Goal: Transaction & Acquisition: Purchase product/service

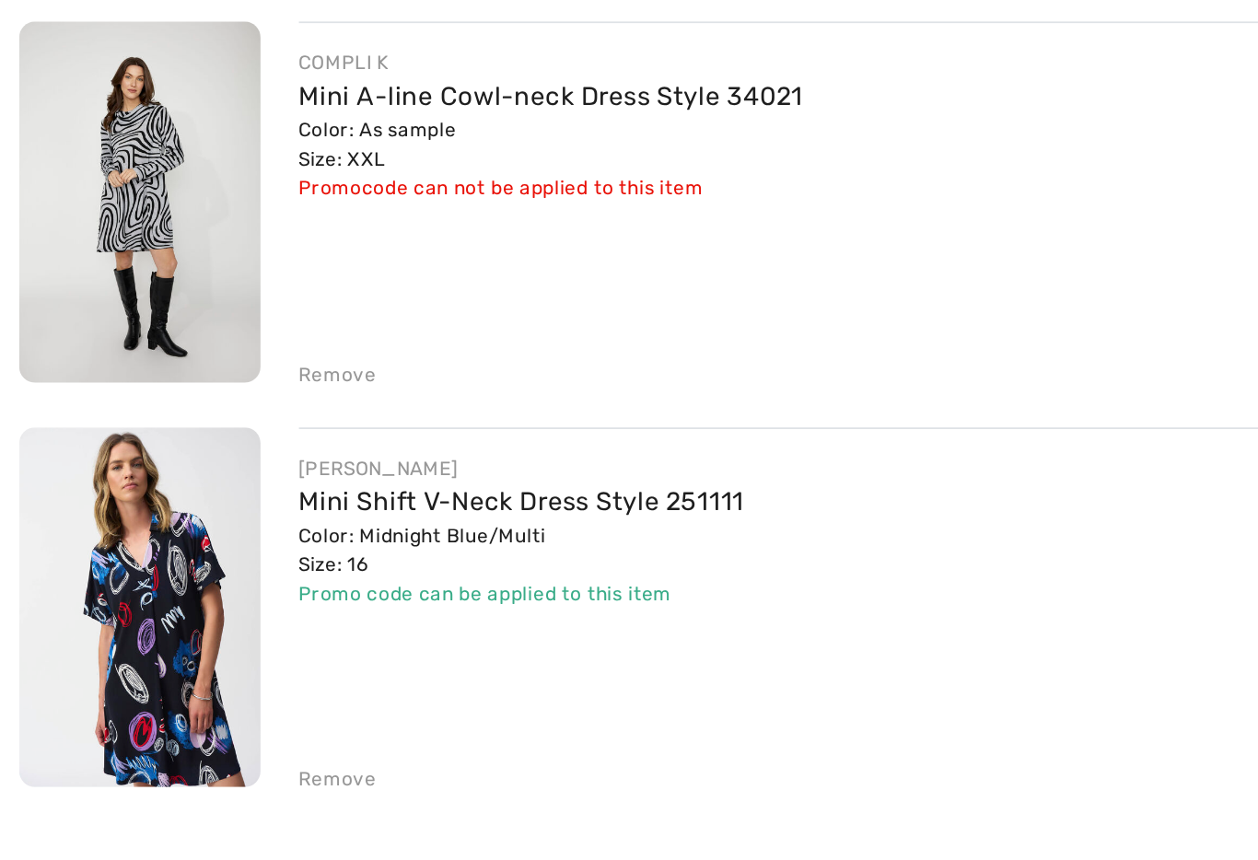
scroll to position [587, 0]
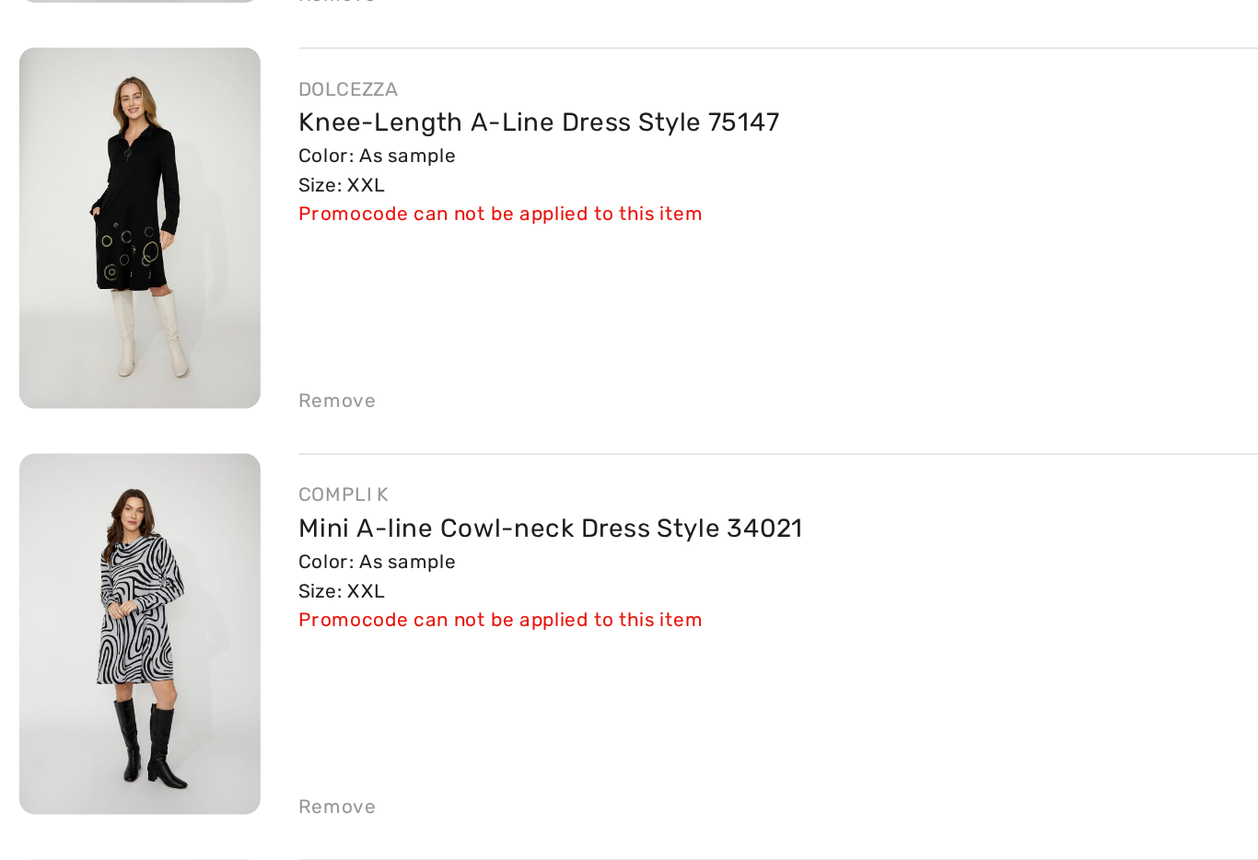
click at [77, 355] on img at bounding box center [80, 459] width 139 height 208
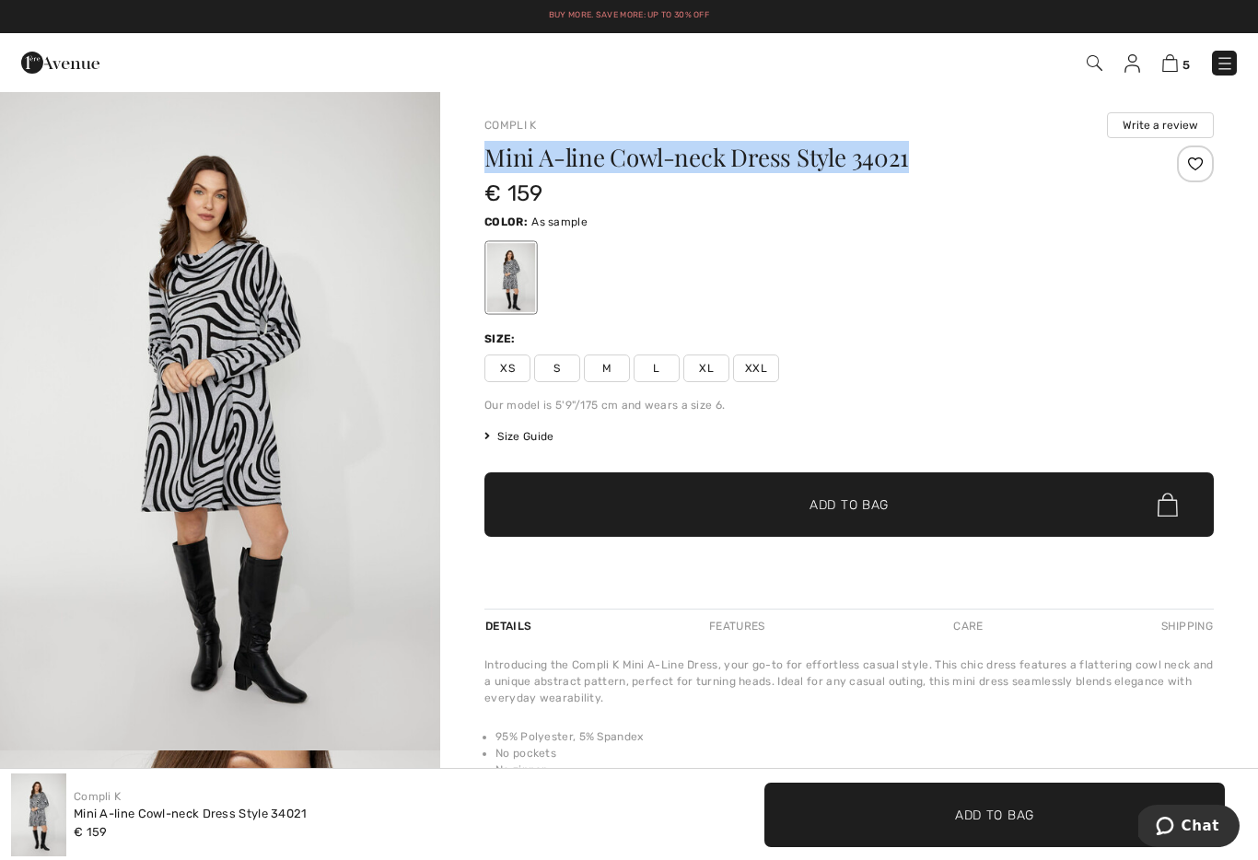
copy h1 "Mini A-line Cowl-neck Dress Style 34021"
click at [1174, 59] on img at bounding box center [1170, 62] width 16 height 17
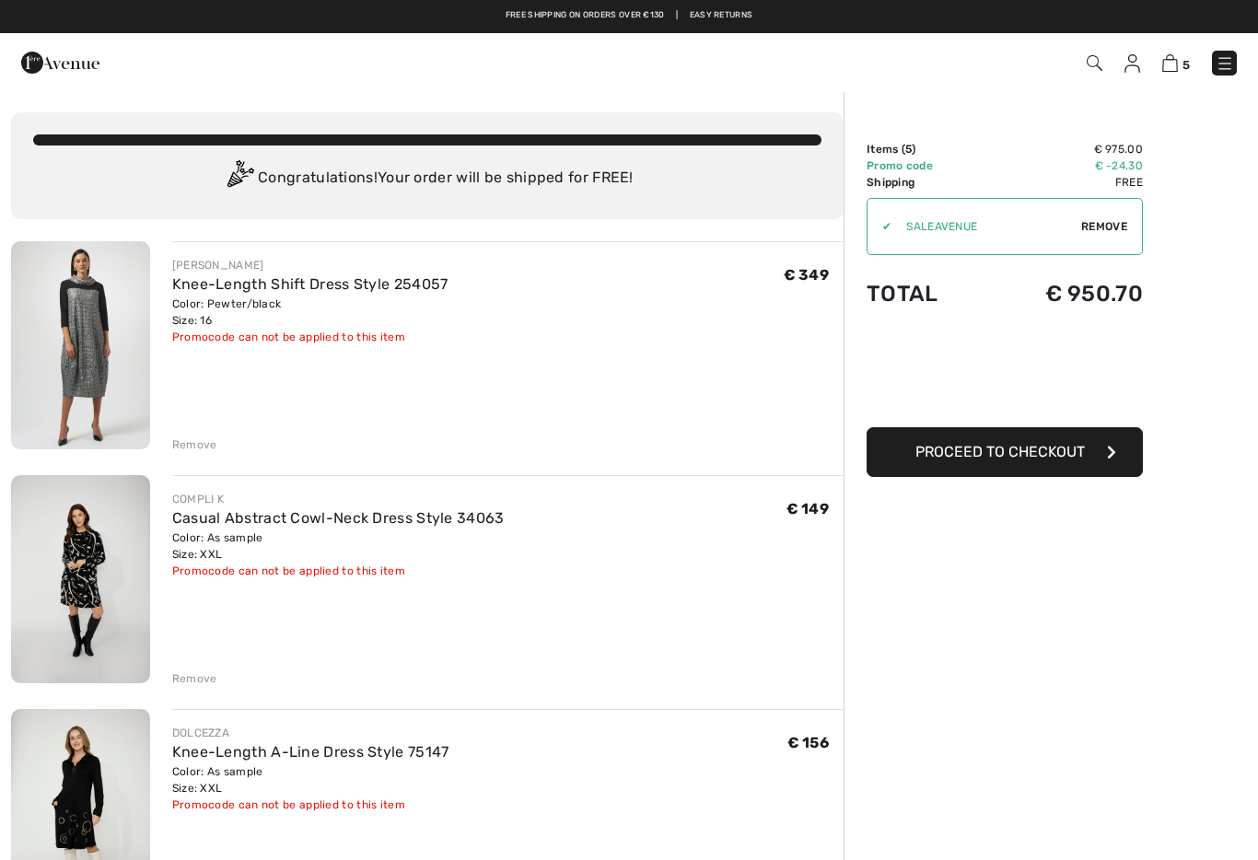
click at [81, 343] on img at bounding box center [80, 345] width 139 height 208
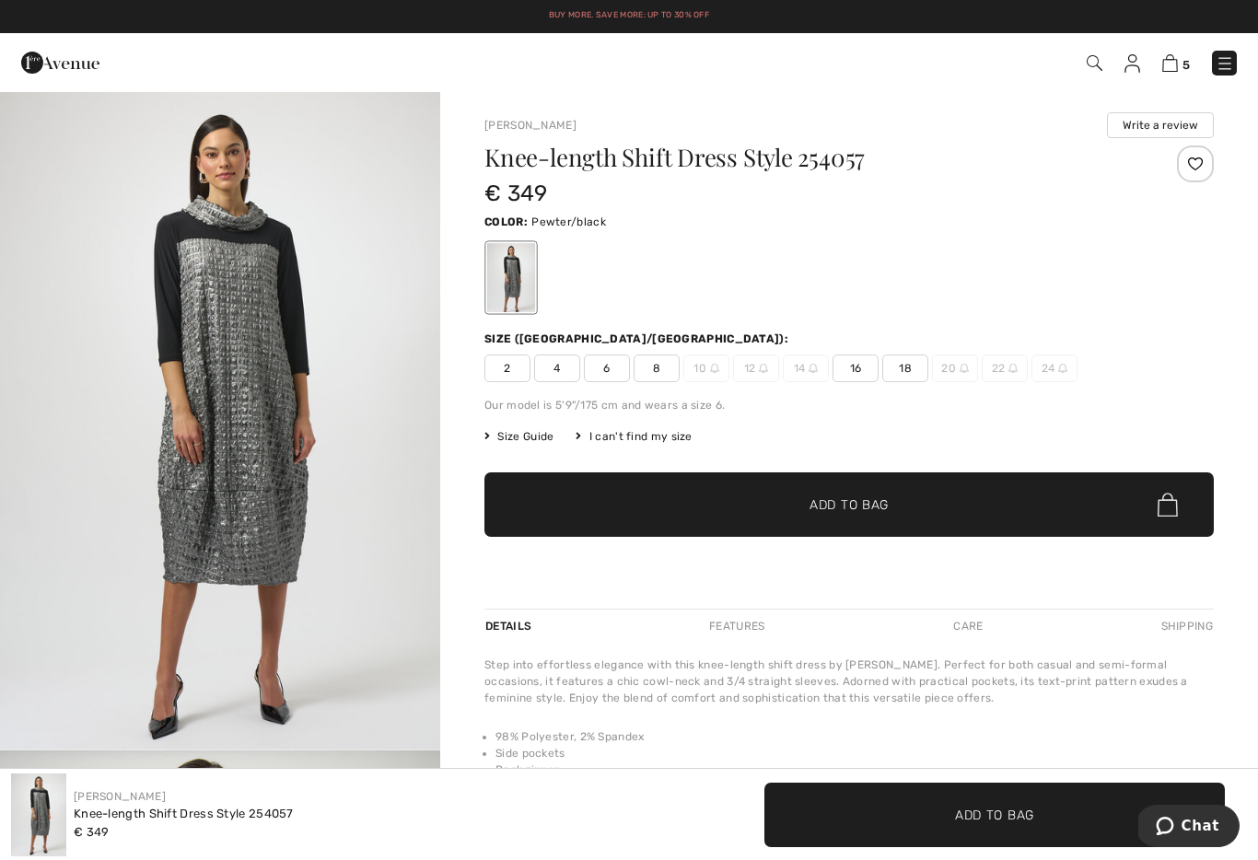
click at [832, 152] on h1 "Knee-length Shift Dress Style 254057" at bounding box center [788, 157] width 608 height 24
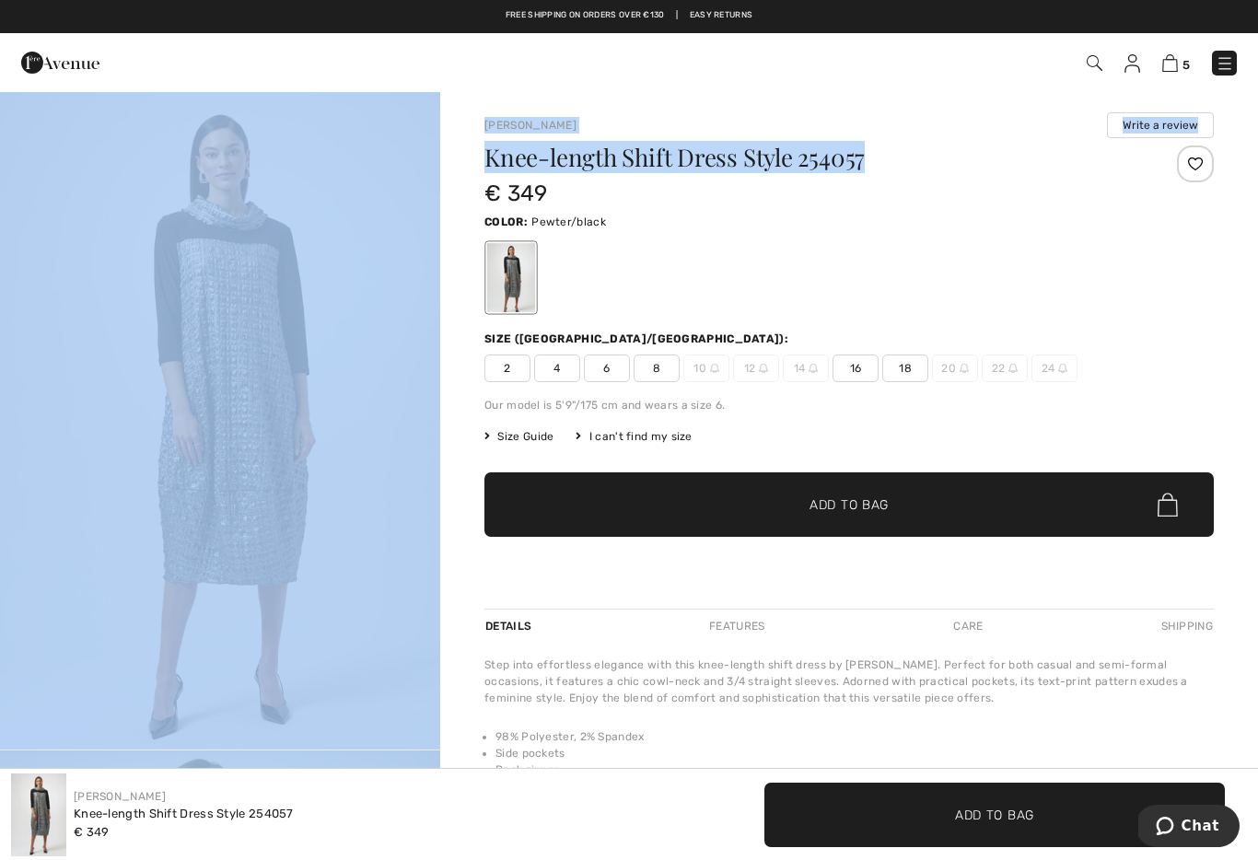
copy div "Your browser does not support the video tag. Joseph Ribkoff Write a review Knee…"
click at [1165, 67] on img at bounding box center [1170, 62] width 16 height 17
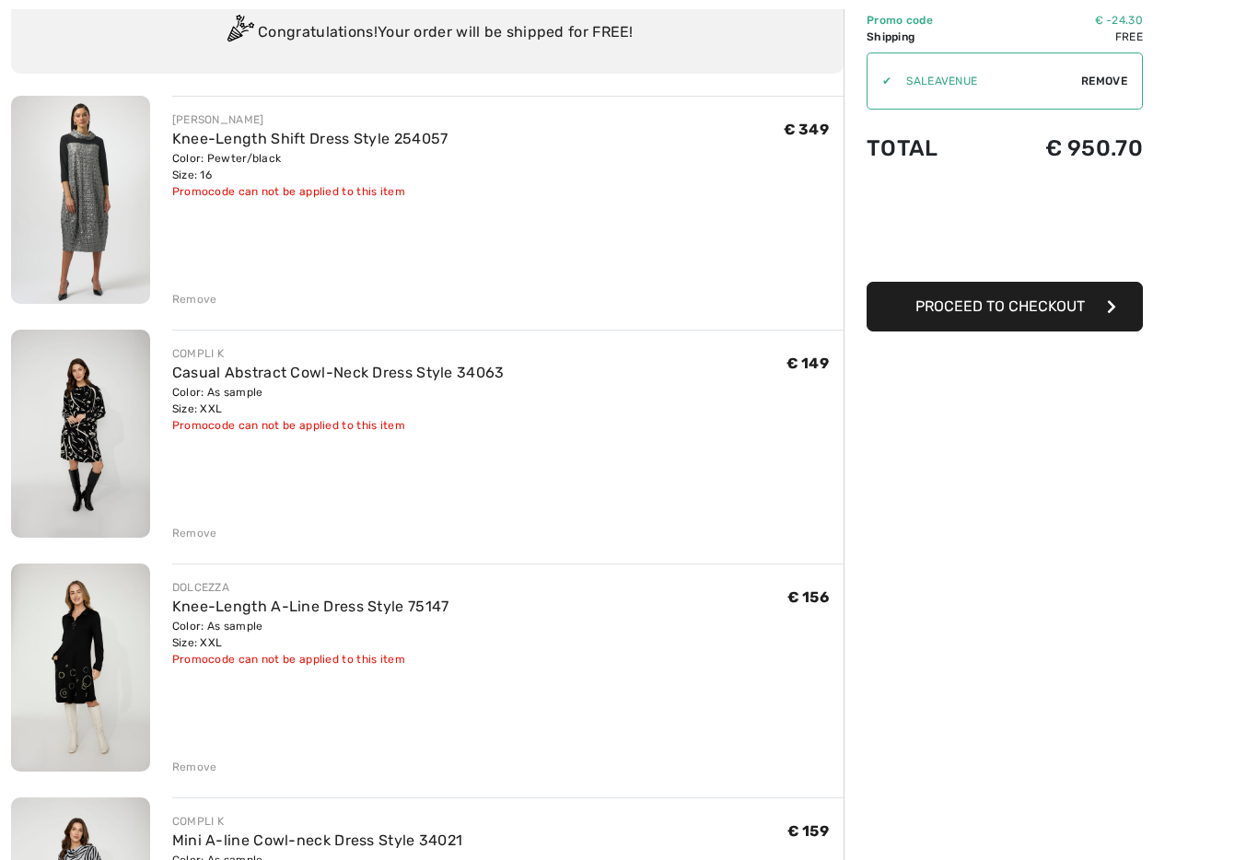
scroll to position [180, 0]
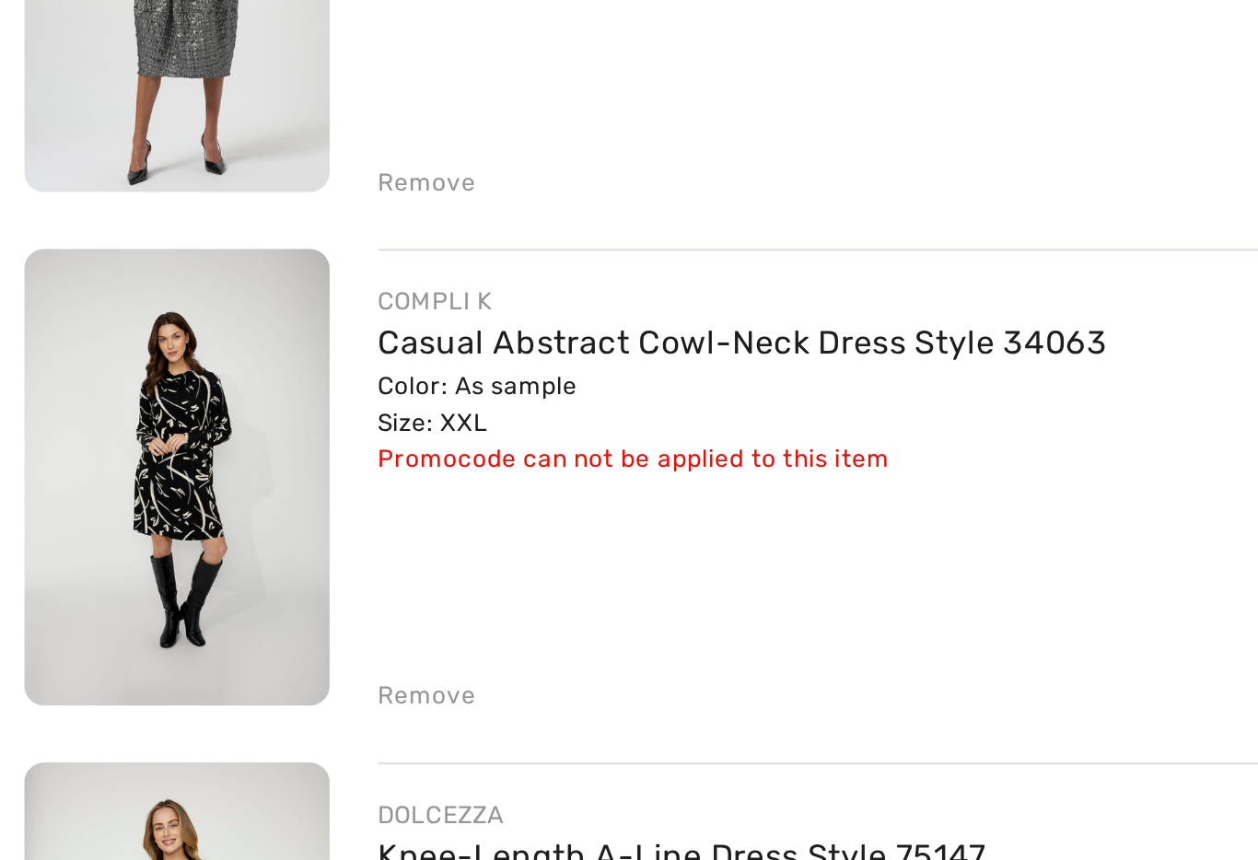
click at [83, 295] on img at bounding box center [80, 399] width 139 height 208
